Goal: Task Accomplishment & Management: Use online tool/utility

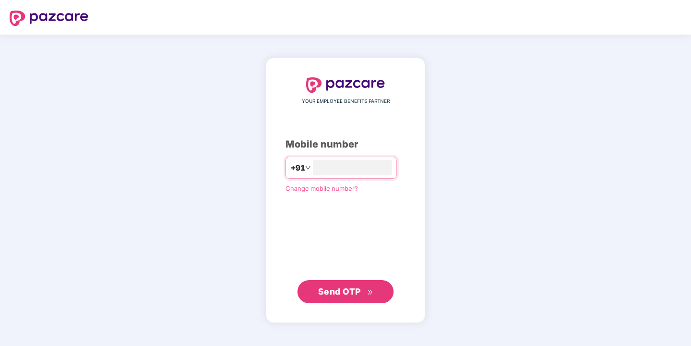
type input "**********"
click at [334, 289] on span "Send OTP" at bounding box center [339, 291] width 43 height 10
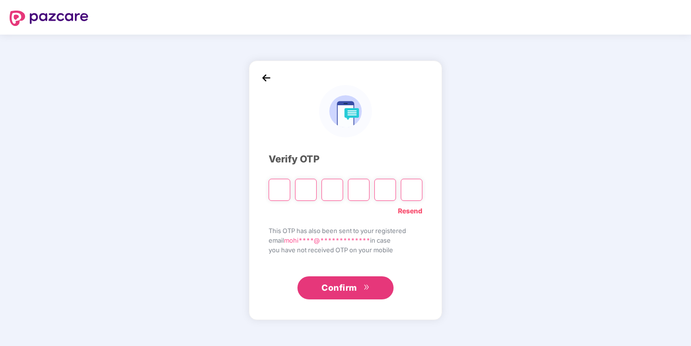
type input "*"
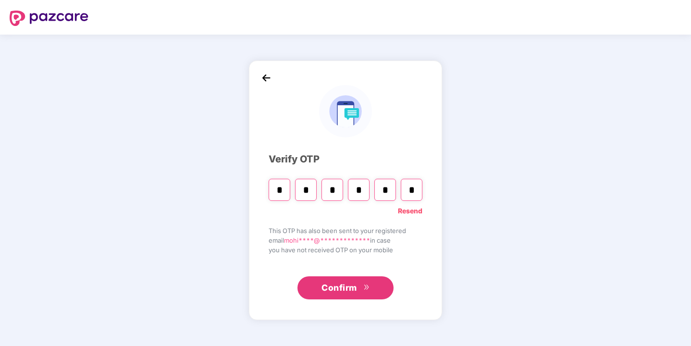
type input "*"
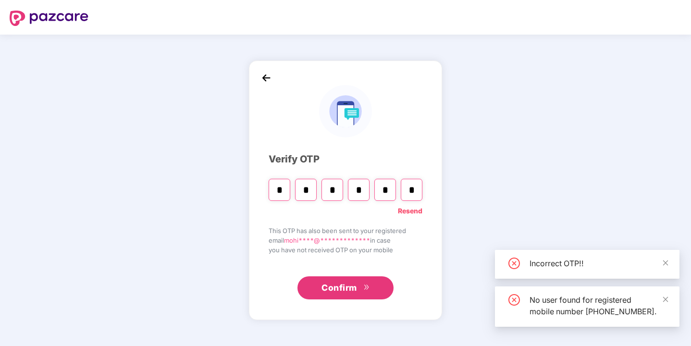
click at [391, 190] on input "*" at bounding box center [385, 190] width 22 height 22
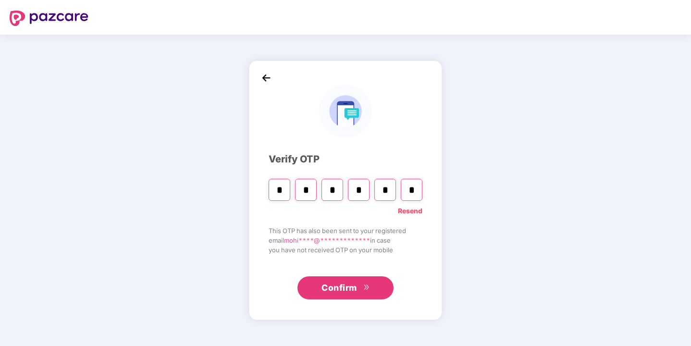
type input "*"
click at [390, 191] on input "*" at bounding box center [385, 190] width 22 height 22
click at [392, 192] on input "Digit 5" at bounding box center [385, 190] width 22 height 22
type input "*"
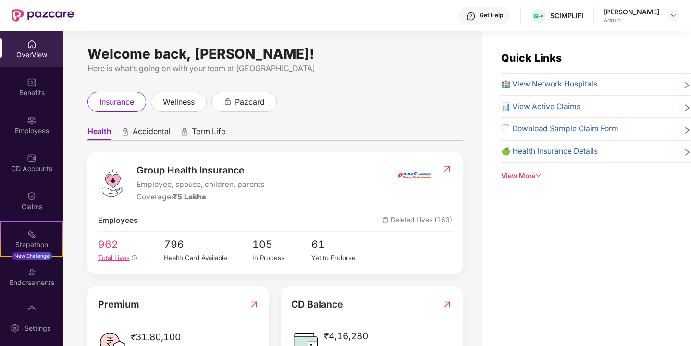
click at [114, 255] on span "Total Lives" at bounding box center [114, 258] width 32 height 8
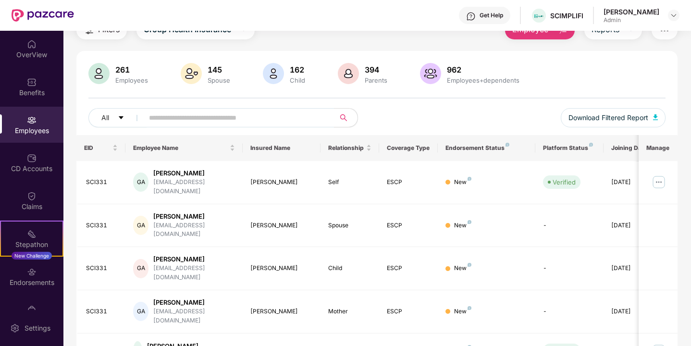
scroll to position [46, 0]
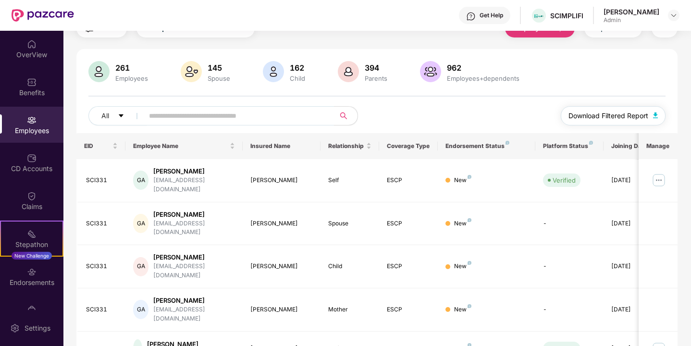
click at [612, 114] on span "Download Filtered Report" at bounding box center [608, 115] width 80 height 11
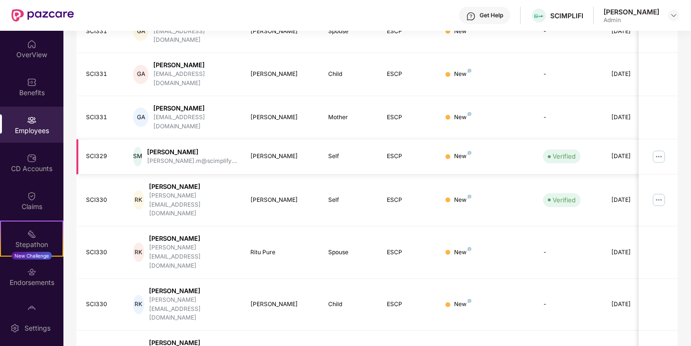
scroll to position [245, 0]
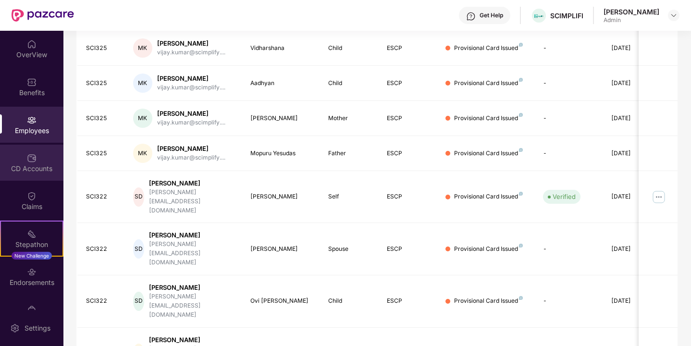
click at [49, 158] on div "CD Accounts" at bounding box center [31, 163] width 63 height 36
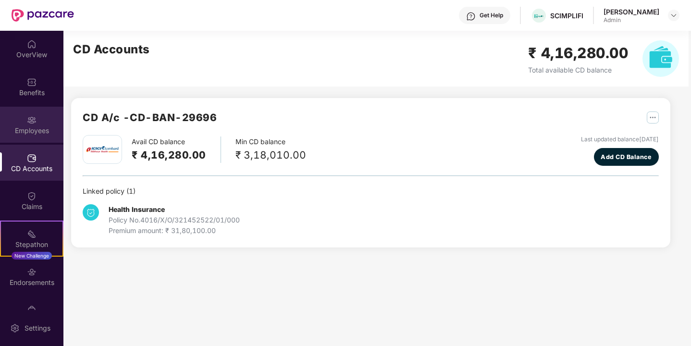
click at [26, 127] on div "Employees" at bounding box center [31, 131] width 63 height 10
